Goal: Transaction & Acquisition: Subscribe to service/newsletter

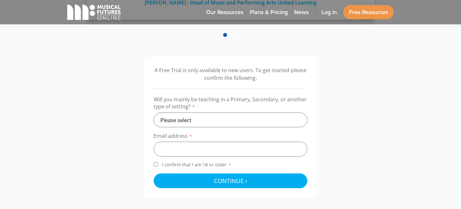
scroll to position [173, 0]
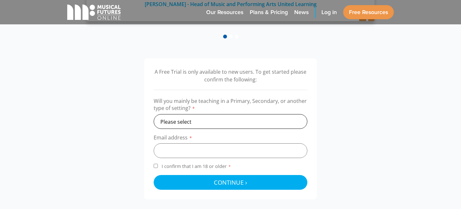
click at [201, 121] on select "Please select Primary Secondary Other" at bounding box center [231, 121] width 154 height 15
select select "secondary"
click at [185, 151] on input "email" at bounding box center [231, 150] width 154 height 15
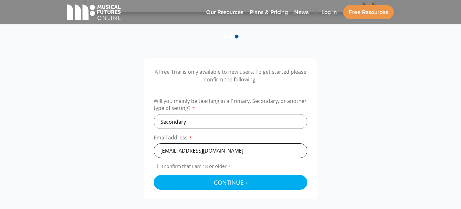
type input "papinigiorgio76@gmail.com"
click at [156, 166] on input "I confirm that I am 18 or older *" at bounding box center [156, 165] width 4 height 4
checkbox input "true"
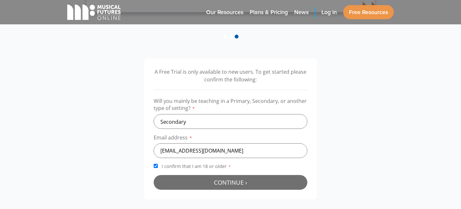
click at [194, 185] on button "Continue › Checking your details..." at bounding box center [231, 182] width 154 height 15
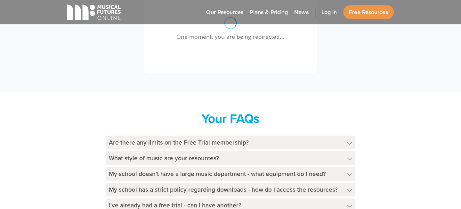
scroll to position [269, 0]
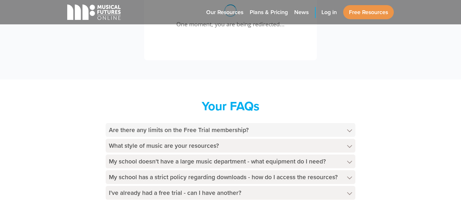
click at [242, 128] on h4 "Are there any limits on the Free Trial membership?" at bounding box center [230, 130] width 249 height 14
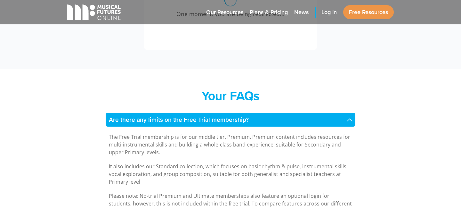
scroll to position [280, 0]
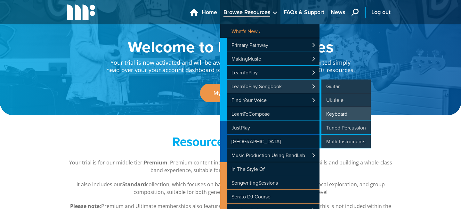
click at [337, 114] on link "Keyboard" at bounding box center [344, 113] width 51 height 13
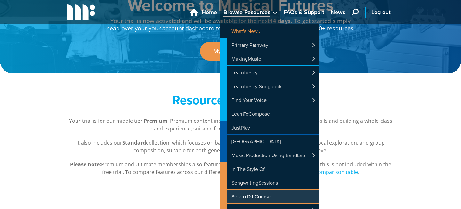
scroll to position [41, 0]
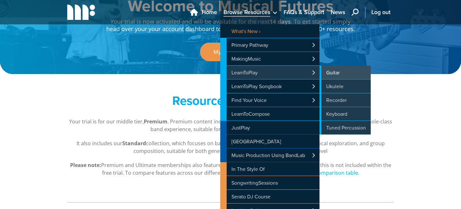
click at [347, 70] on link "Guitar" at bounding box center [344, 72] width 51 height 13
